Goal: Use online tool/utility: Utilize a website feature to perform a specific function

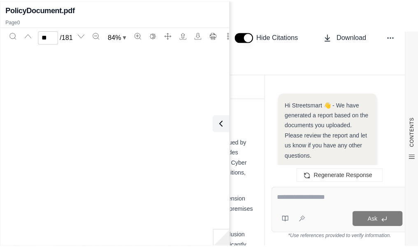
scroll to position [21311, 0]
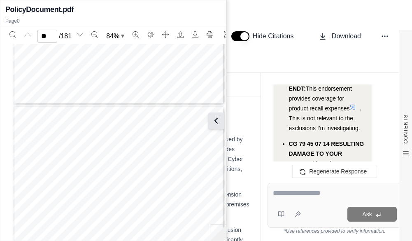
click at [219, 123] on icon at bounding box center [216, 121] width 10 height 10
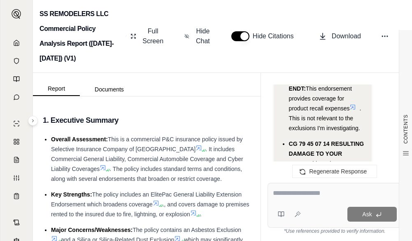
scroll to position [6584, 0]
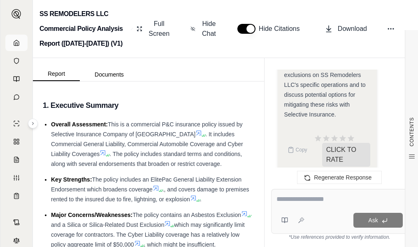
click at [14, 45] on icon at bounding box center [16, 42] width 5 height 5
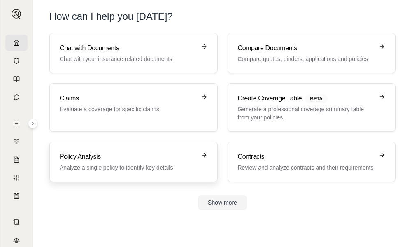
click at [153, 169] on p "Analyze a single policy to identify key details" at bounding box center [128, 167] width 136 height 8
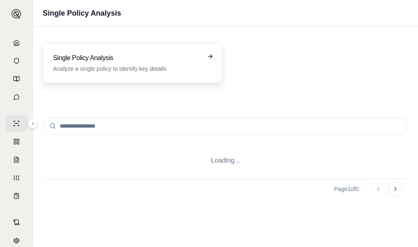
click at [187, 65] on p "Analyze a single policy to identify key details" at bounding box center [126, 69] width 147 height 8
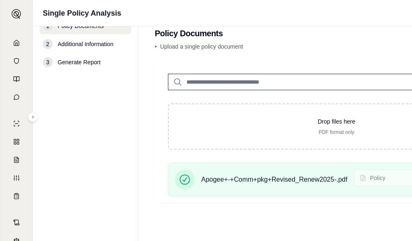
scroll to position [23, 0]
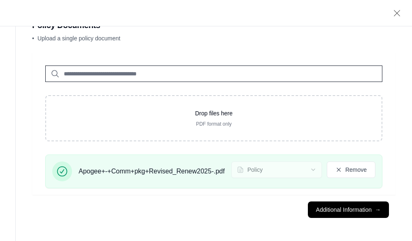
click at [365, 205] on button "Additional Information →" at bounding box center [348, 209] width 81 height 16
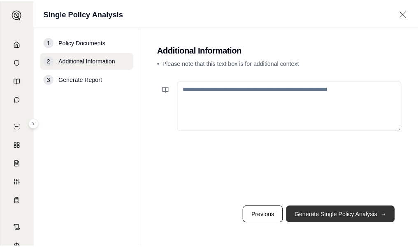
scroll to position [0, 0]
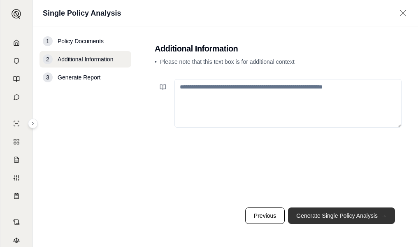
click at [358, 215] on button "Generate Single Policy Analysis →" at bounding box center [341, 215] width 107 height 16
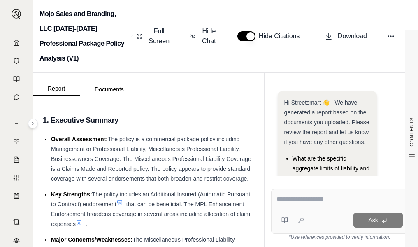
scroll to position [77, 0]
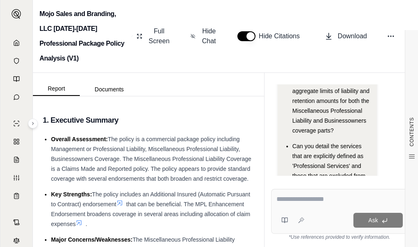
click at [324, 195] on textarea at bounding box center [339, 199] width 126 height 10
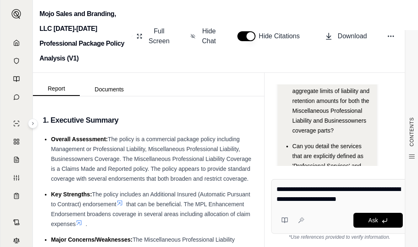
type textarea "**********"
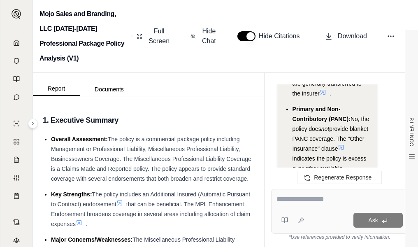
scroll to position [2633, 0]
